Goal: Communication & Community: Participate in discussion

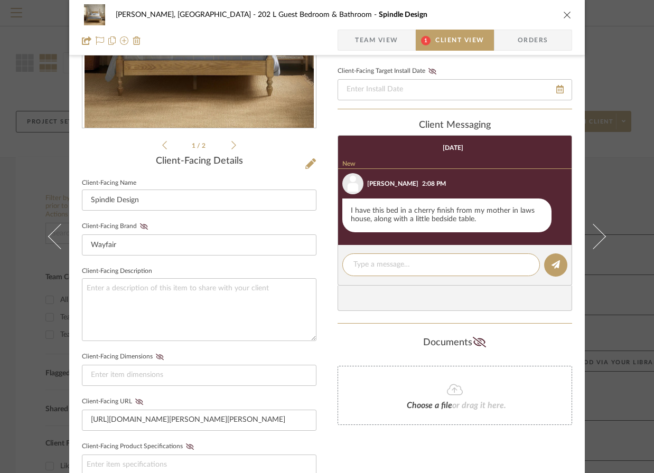
scroll to position [174, 0]
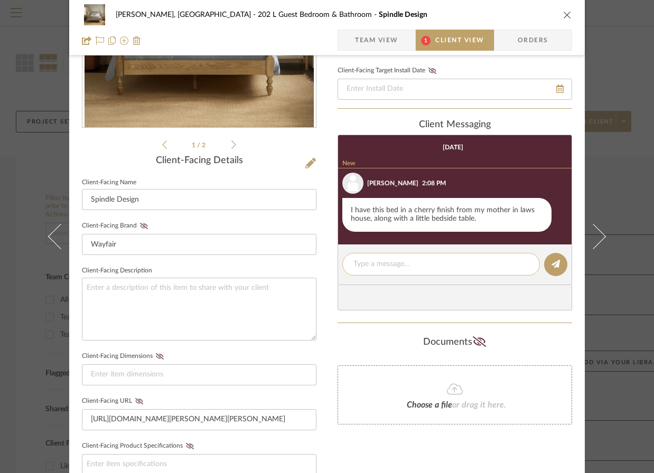
click at [369, 263] on textarea at bounding box center [440, 264] width 175 height 11
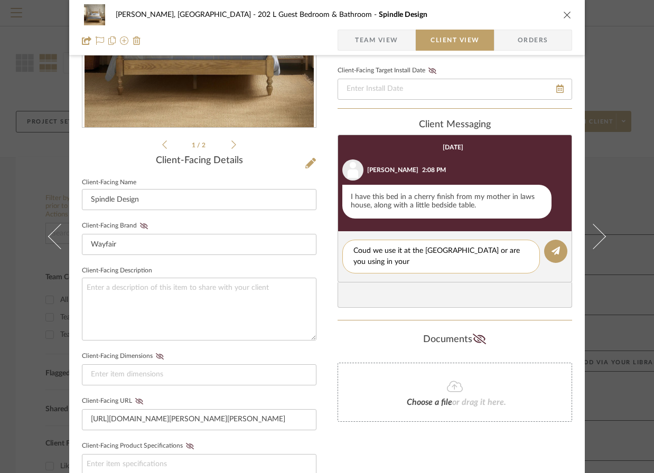
scroll to position [0, 0]
click at [363, 252] on textarea "Coud we use it at the [GEOGRAPHIC_DATA] or are you using in your house now?" at bounding box center [440, 257] width 175 height 22
type textarea "Could we use it at the [GEOGRAPHIC_DATA] or are you using in your house now?"
click at [551, 255] on icon at bounding box center [555, 251] width 8 height 8
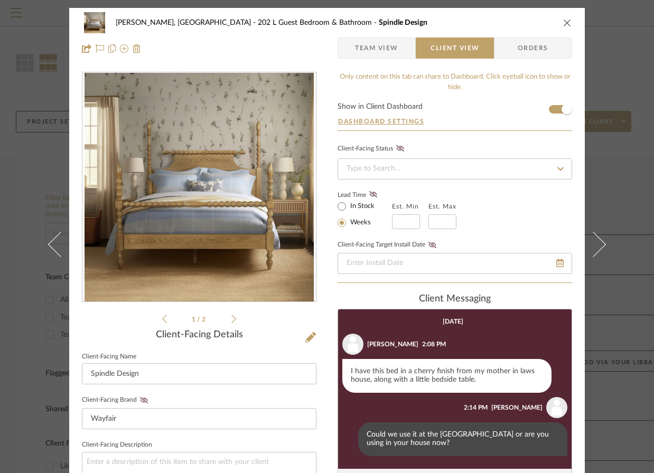
click at [231, 320] on icon at bounding box center [233, 319] width 5 height 10
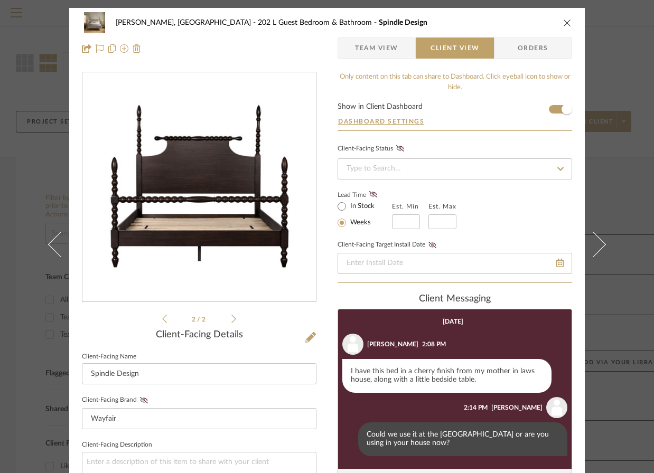
click at [563, 22] on icon "close" at bounding box center [567, 22] width 8 height 8
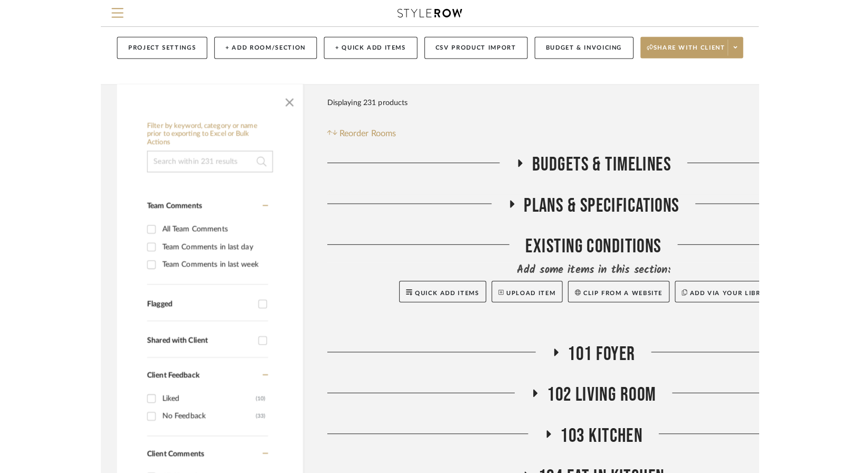
scroll to position [77, 0]
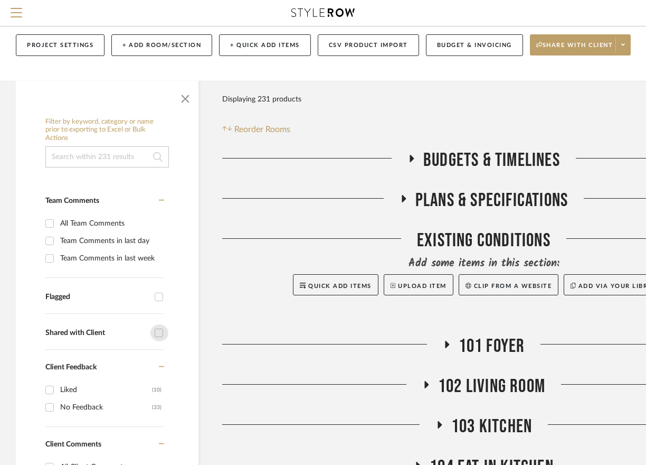
click at [160, 324] on input "Shared with Client" at bounding box center [159, 332] width 17 height 17
checkbox input "true"
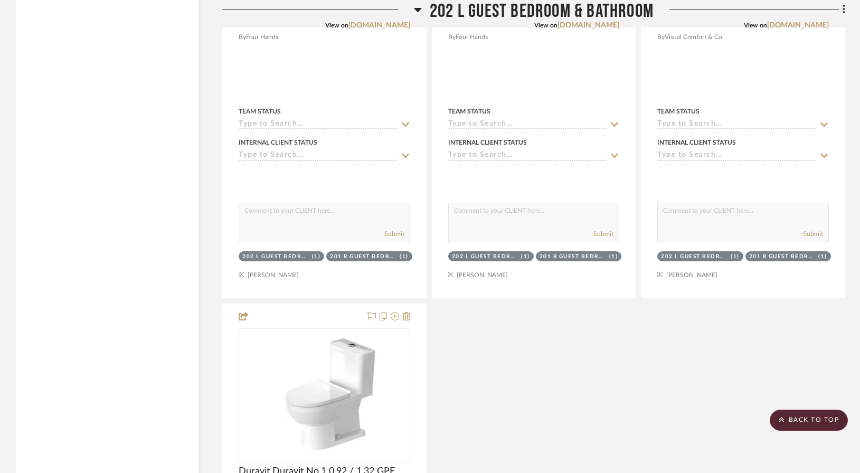
scroll to position [2181, 0]
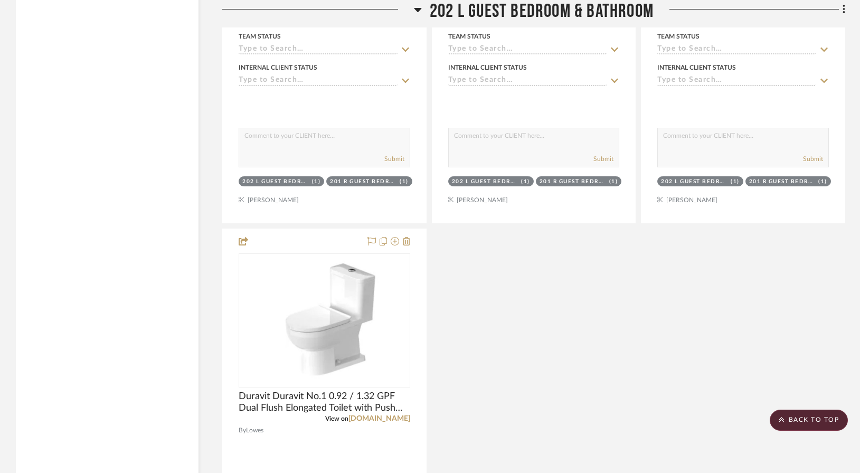
click at [419, 10] on icon at bounding box center [418, 9] width 8 height 13
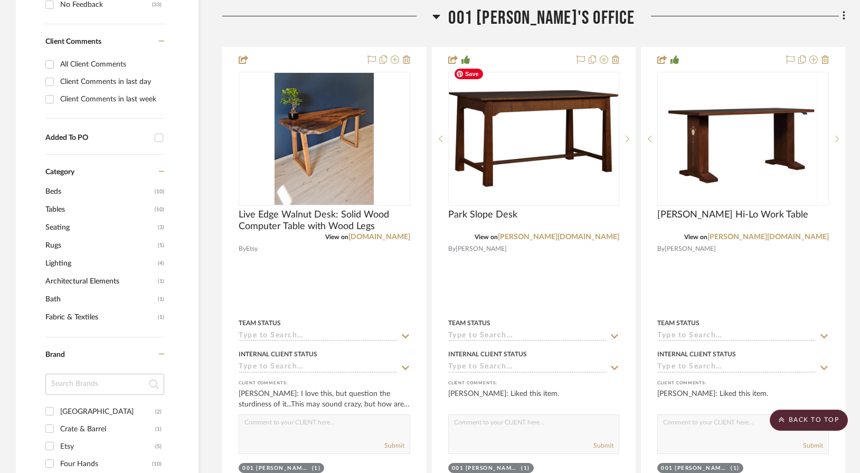
scroll to position [531, 0]
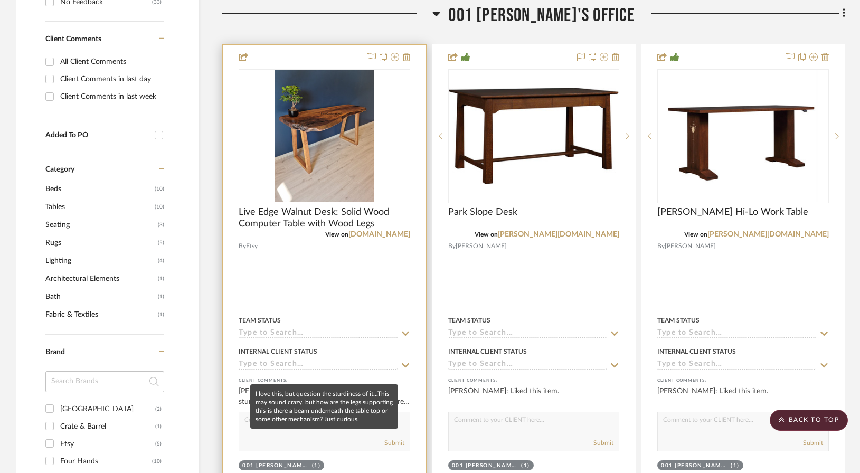
click at [310, 386] on div "[PERSON_NAME]: I love this, but question the sturdiness of it...This may sound …" at bounding box center [325, 396] width 172 height 21
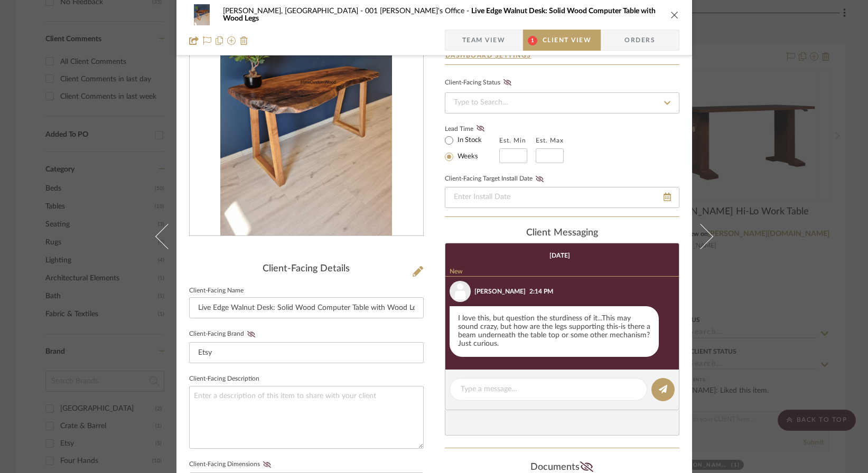
scroll to position [71, 0]
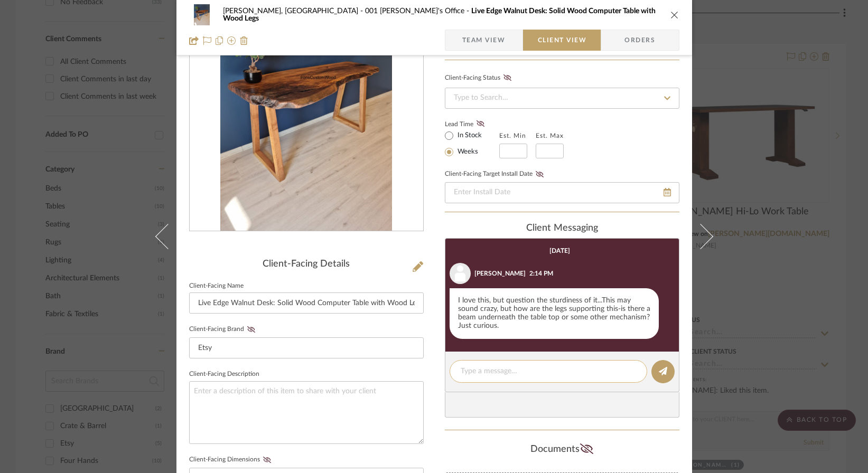
click at [461, 373] on textarea at bounding box center [548, 371] width 175 height 11
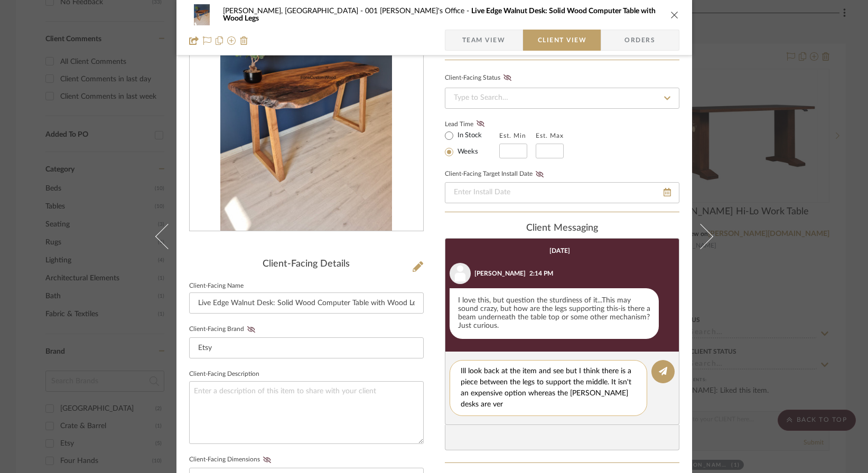
scroll to position [0, 0]
type textarea "Ill look back at the item and see but I think there is a piece between the legs…"
click at [653, 368] on fa-icon at bounding box center [663, 372] width 8 height 8
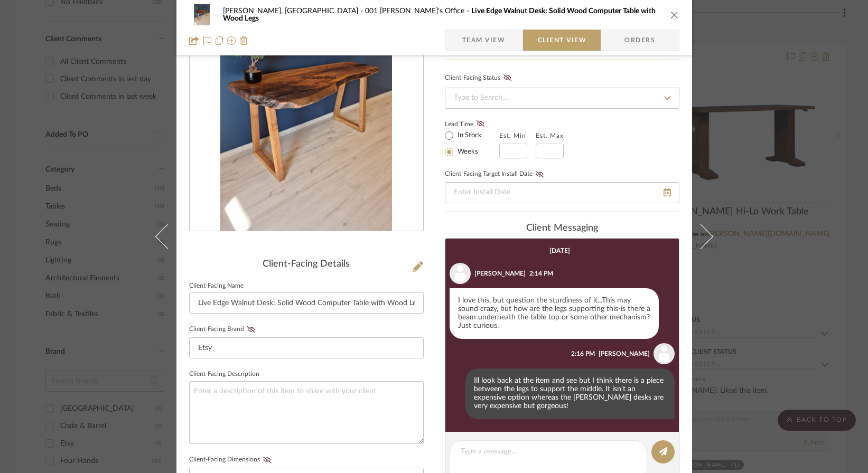
scroll to position [132, 0]
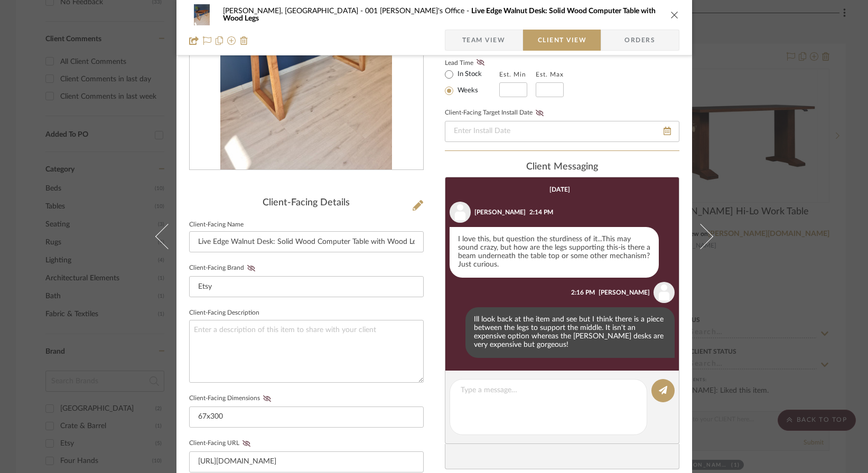
click at [653, 16] on icon "close" at bounding box center [674, 15] width 8 height 8
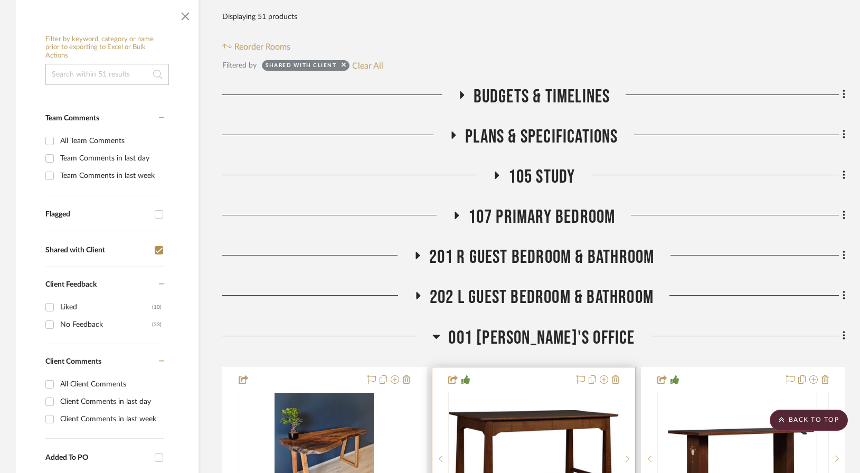
scroll to position [194, 0]
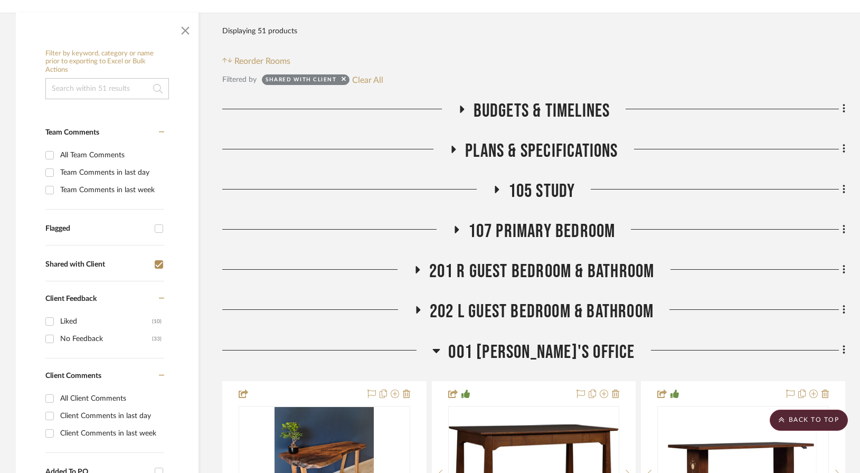
click at [536, 180] on span "105 Study" at bounding box center [542, 191] width 67 height 23
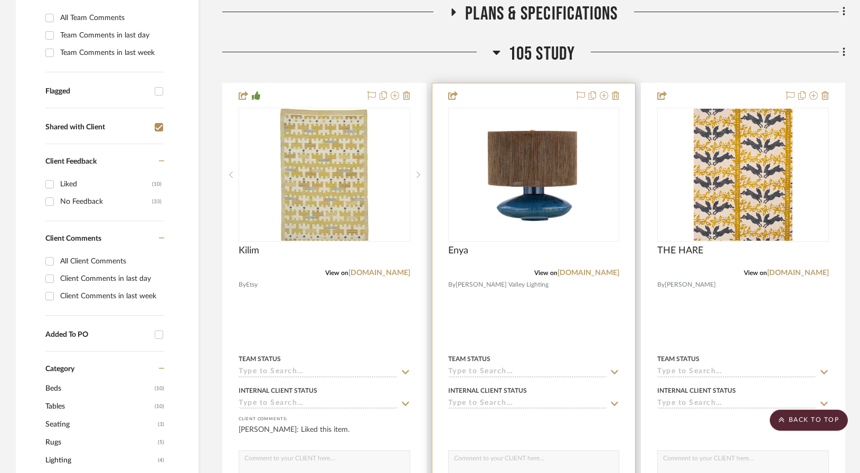
scroll to position [320, 0]
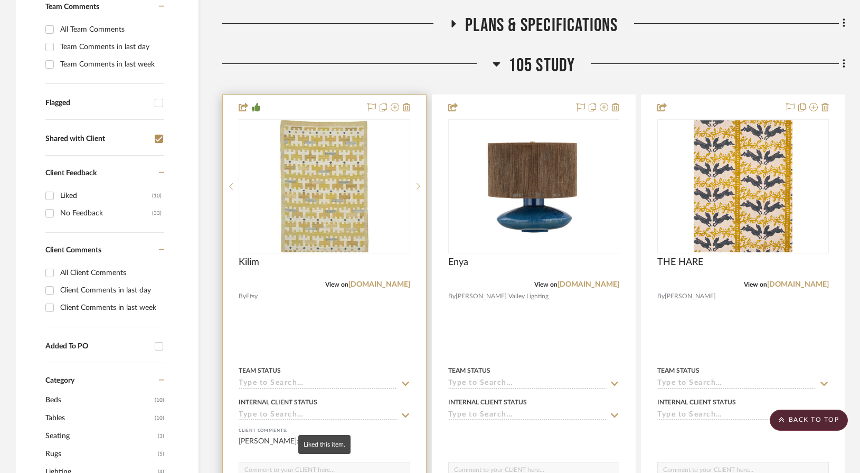
click at [307, 436] on div "[PERSON_NAME]: Liked this item." at bounding box center [325, 446] width 172 height 21
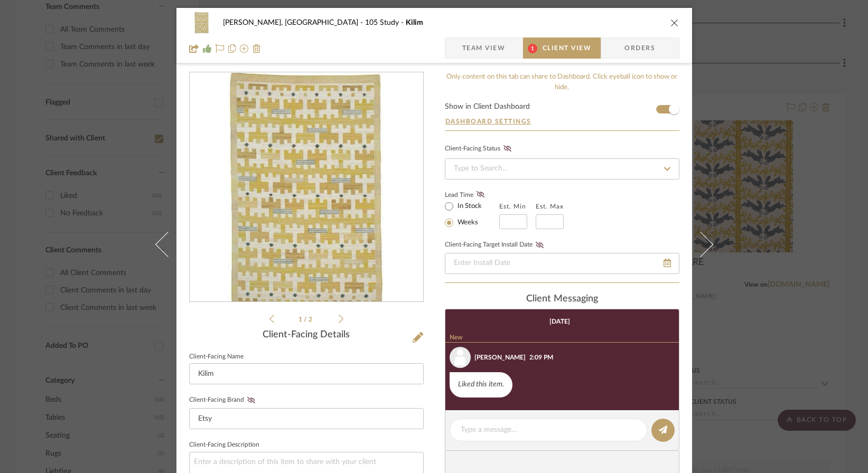
scroll to position [33, 0]
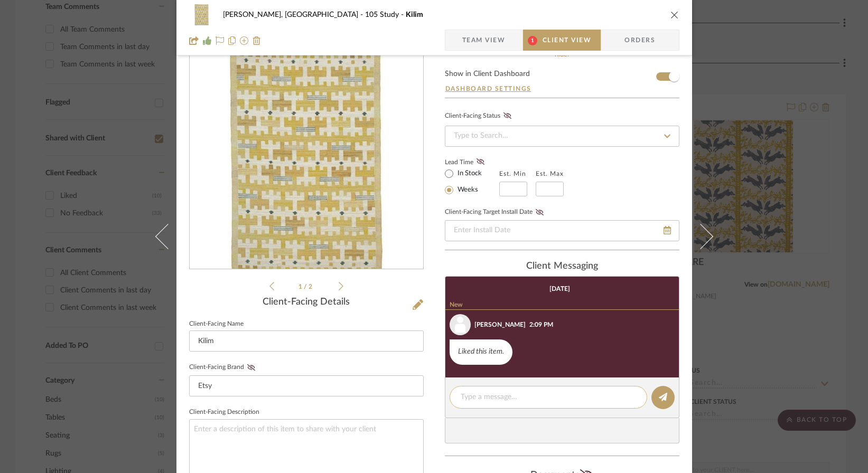
click at [457, 392] on div at bounding box center [548, 397] width 198 height 23
click at [469, 400] on textarea at bounding box center [548, 397] width 175 height 11
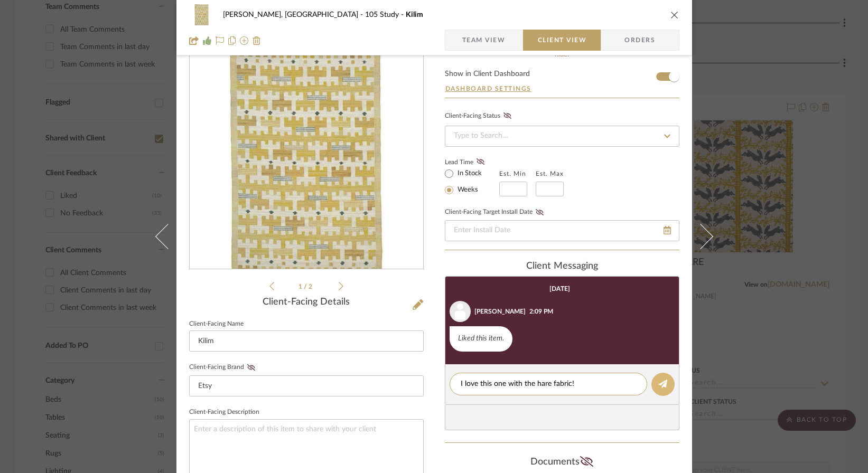
type textarea "I love this one with the hare fabric!"
click at [653, 387] on icon at bounding box center [663, 384] width 8 height 8
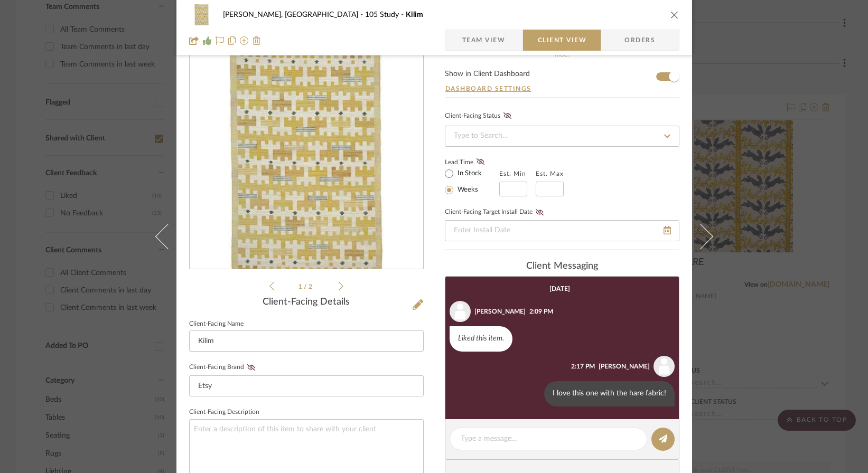
click at [653, 14] on icon "close" at bounding box center [674, 15] width 8 height 8
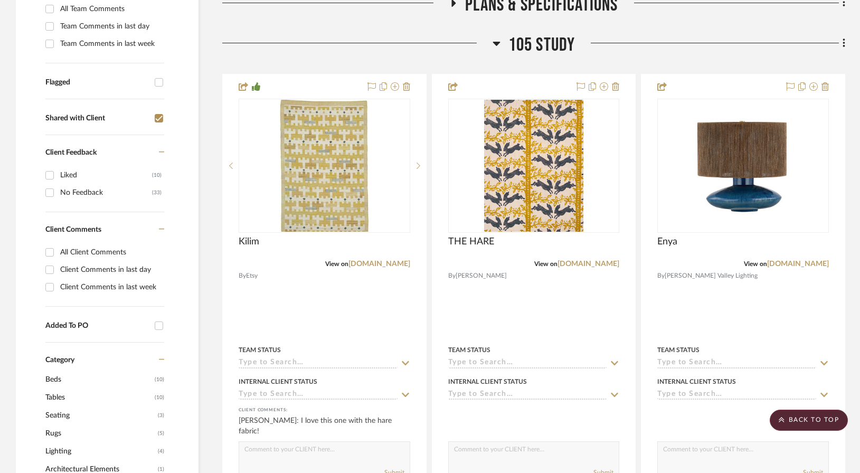
scroll to position [312, 0]
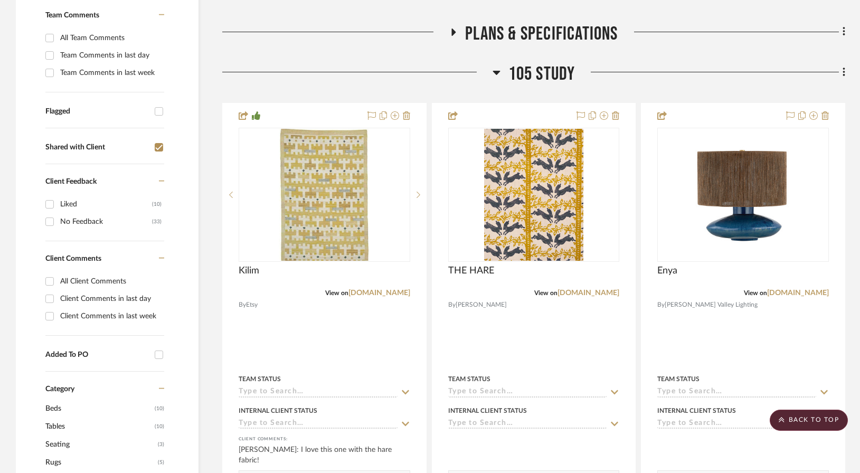
click at [495, 66] on icon at bounding box center [497, 72] width 8 height 13
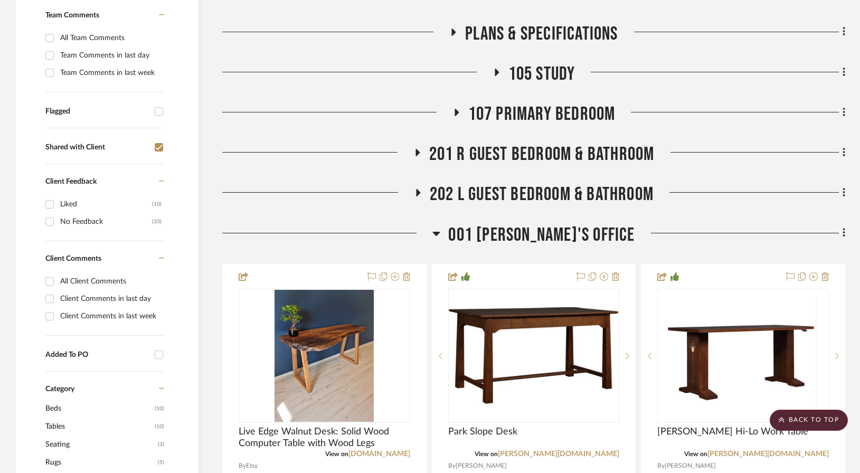
click at [526, 103] on span "107 Primary Bedroom" at bounding box center [542, 114] width 147 height 23
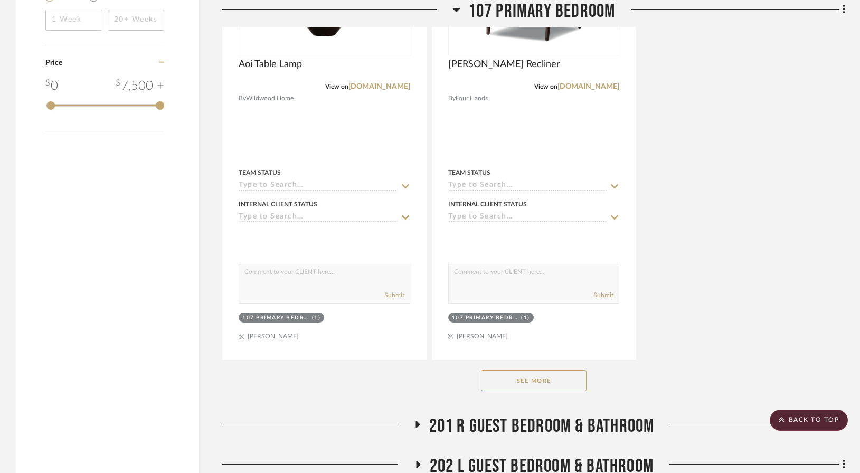
scroll to position [1497, 0]
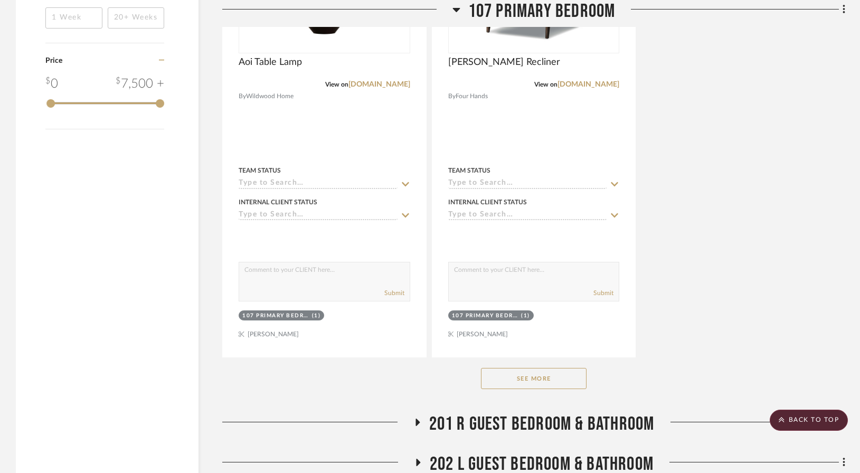
click at [534, 368] on button "See More" at bounding box center [534, 378] width 106 height 21
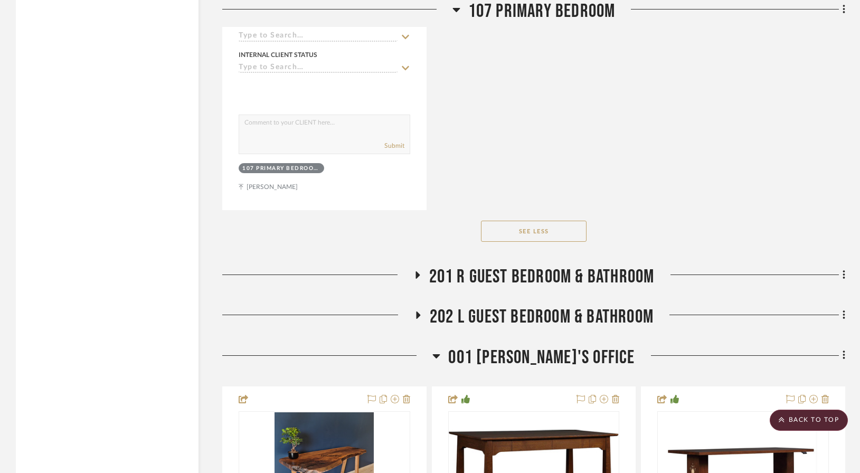
scroll to position [2156, 0]
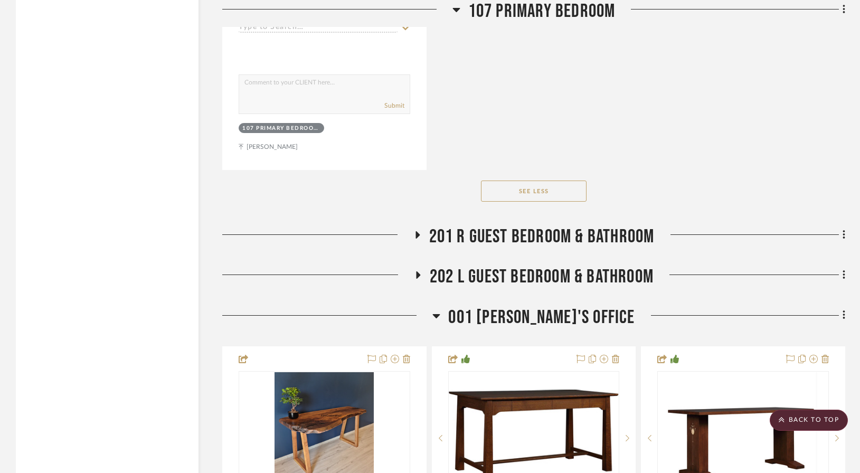
click at [582, 226] on span "201 R Guest Bedroom & Bathroom" at bounding box center [542, 237] width 226 height 23
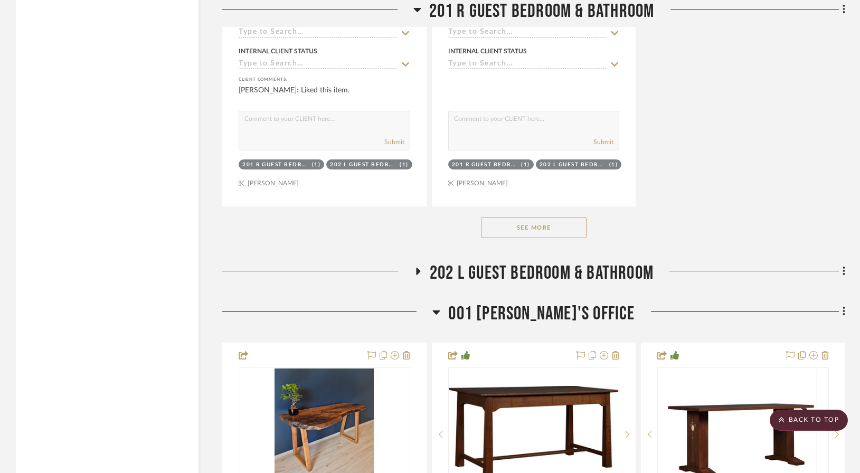
scroll to position [3732, 0]
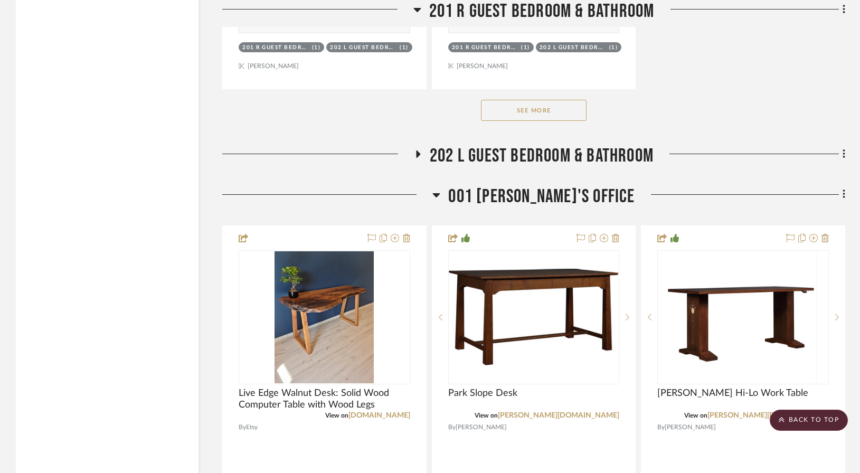
click at [441, 193] on icon at bounding box center [436, 195] width 7 height 4
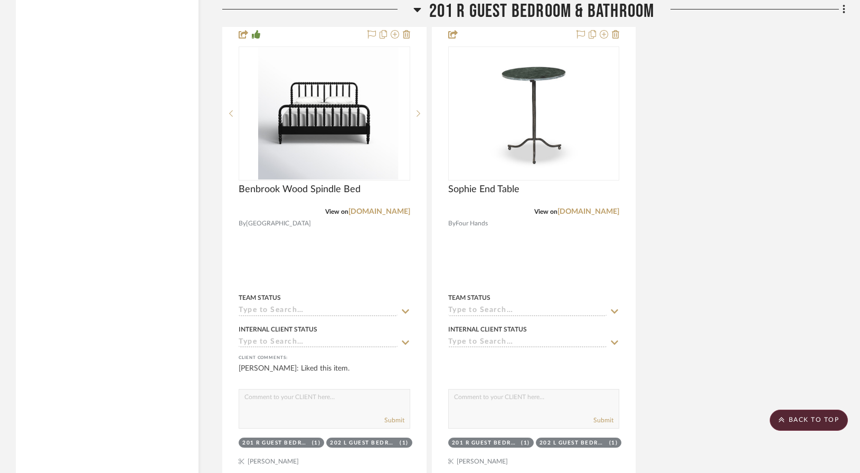
click at [416, 12] on icon at bounding box center [418, 9] width 8 height 13
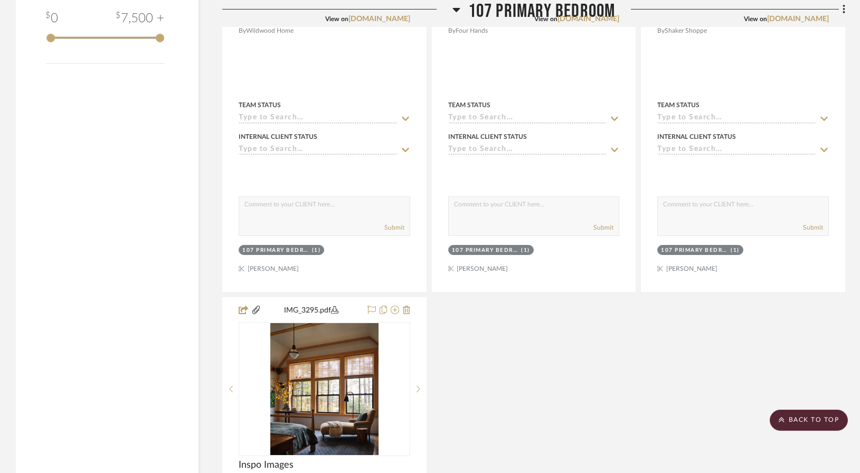
click at [456, 9] on icon at bounding box center [456, 10] width 7 height 4
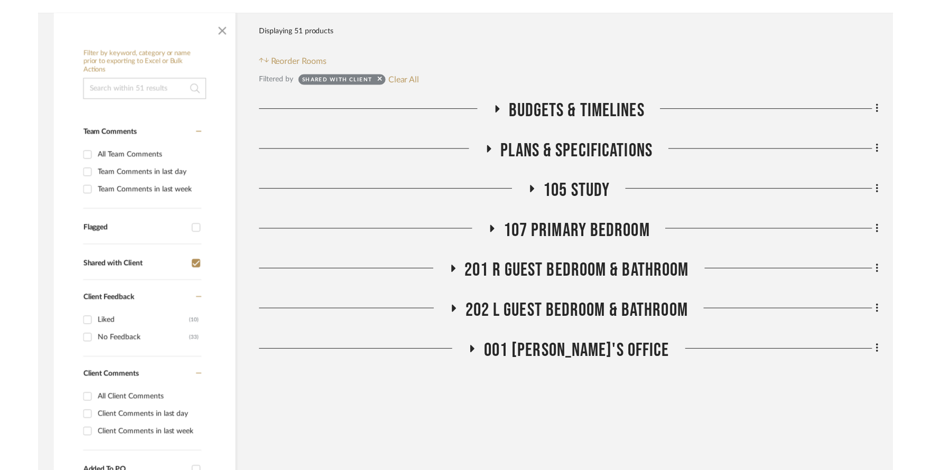
scroll to position [217, 0]
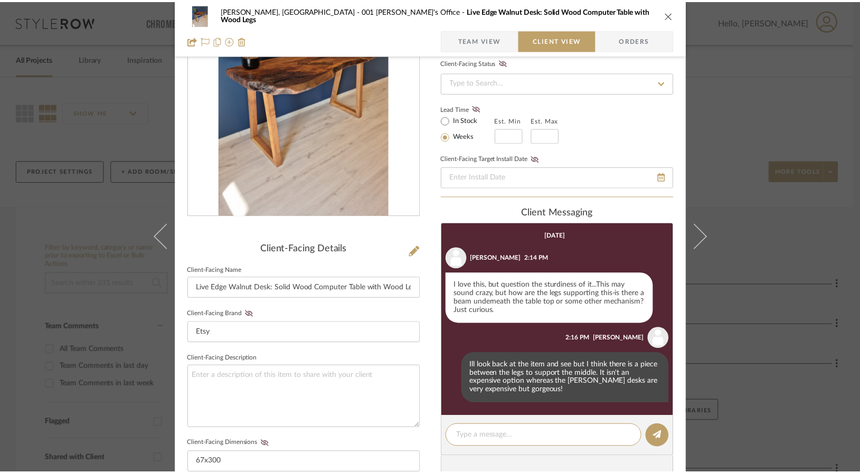
scroll to position [104, 0]
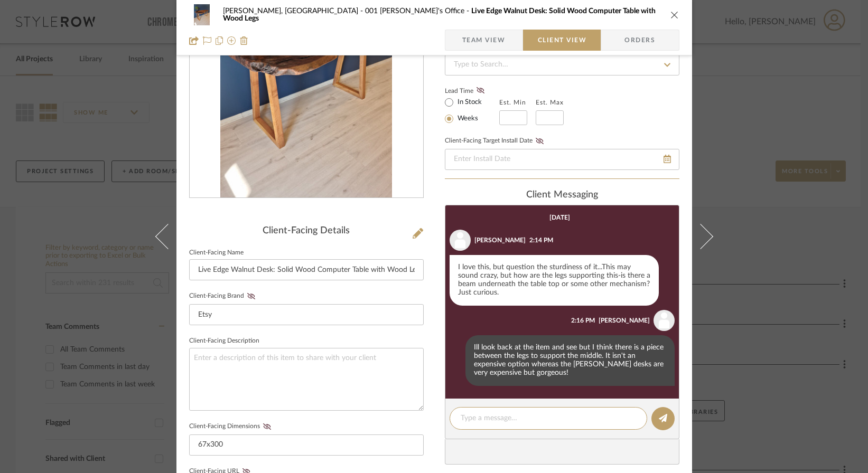
click at [670, 16] on icon "close" at bounding box center [674, 15] width 8 height 8
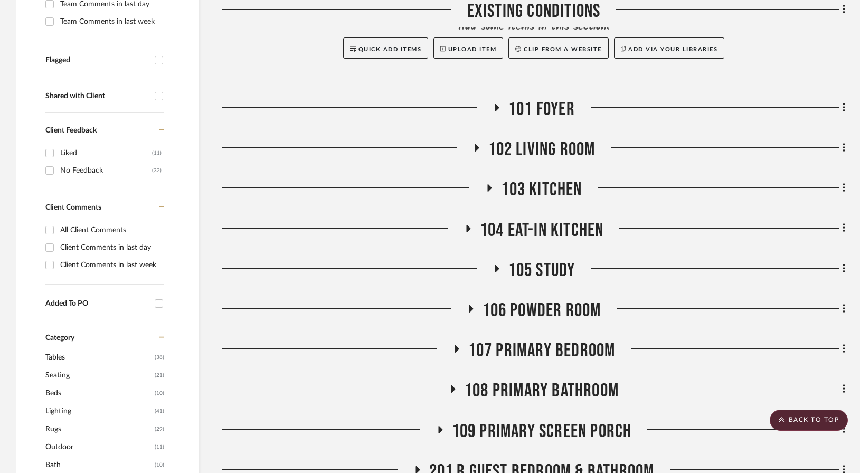
scroll to position [363, 0]
click at [532, 339] on span "107 Primary Bedroom" at bounding box center [542, 350] width 147 height 23
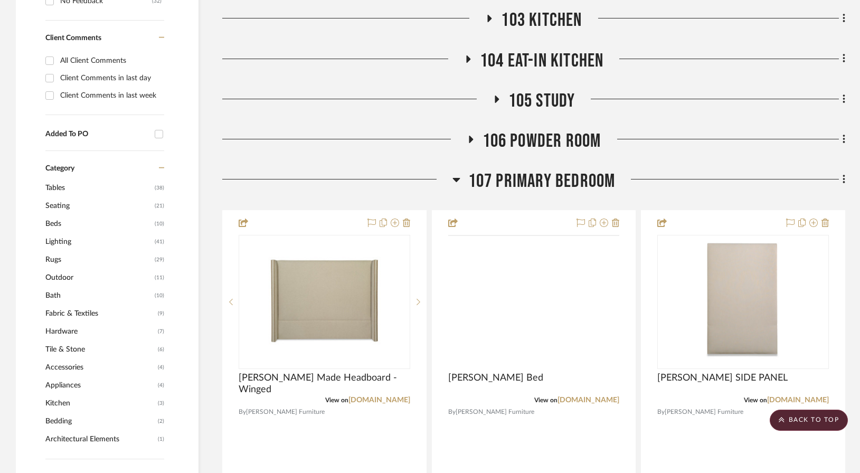
scroll to position [530, 0]
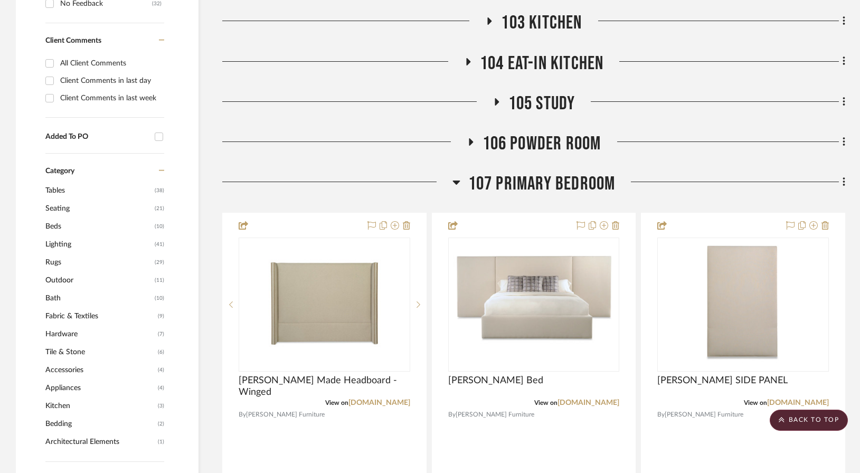
click at [455, 176] on icon at bounding box center [457, 182] width 8 height 13
